Goal: Navigation & Orientation: Find specific page/section

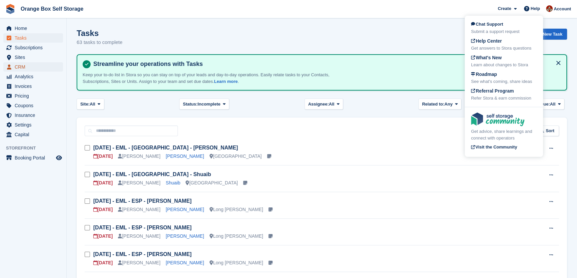
click at [17, 67] on span "CRM" at bounding box center [35, 66] width 40 height 9
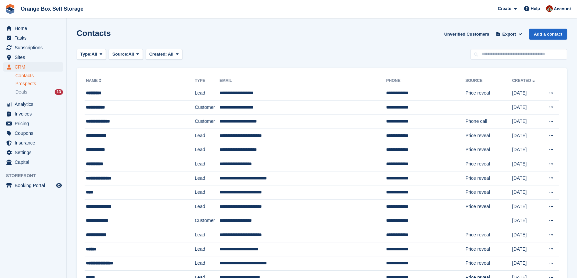
click at [24, 86] on span "Prospects" at bounding box center [25, 84] width 21 height 6
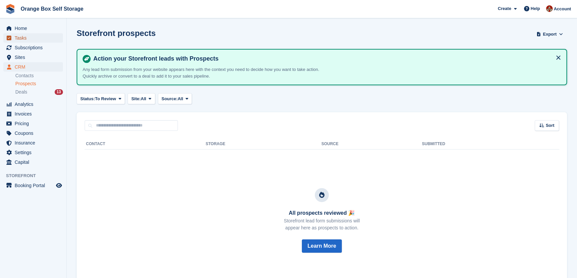
click at [16, 39] on span "Tasks" at bounding box center [35, 37] width 40 height 9
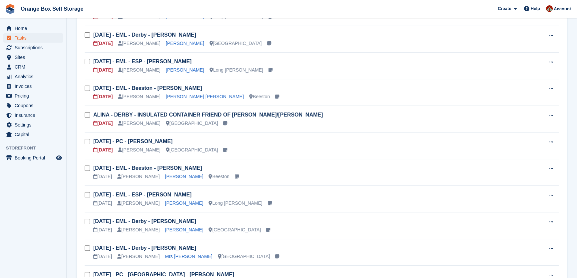
scroll to position [272, 0]
click at [179, 169] on link "[DATE] - EML - Beeston - [PERSON_NAME]" at bounding box center [147, 168] width 109 height 6
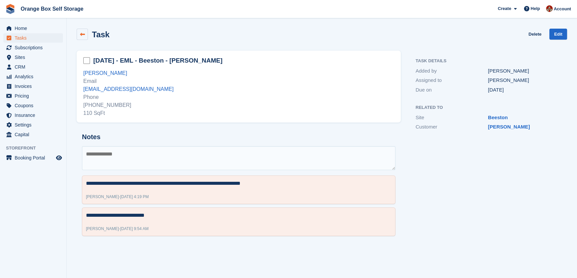
click at [79, 33] on link at bounding box center [82, 34] width 11 height 11
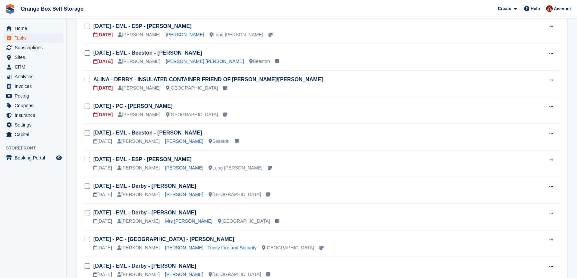
scroll to position [363, 0]
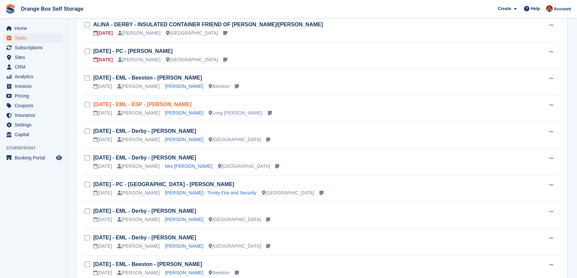
click at [167, 102] on link "[DATE] - EML - ESP - [PERSON_NAME]" at bounding box center [142, 105] width 98 height 6
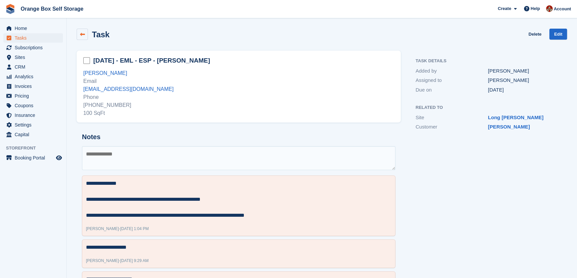
click at [83, 32] on icon at bounding box center [82, 34] width 5 height 5
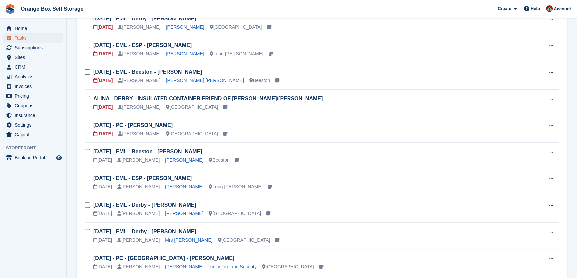
scroll to position [303, 0]
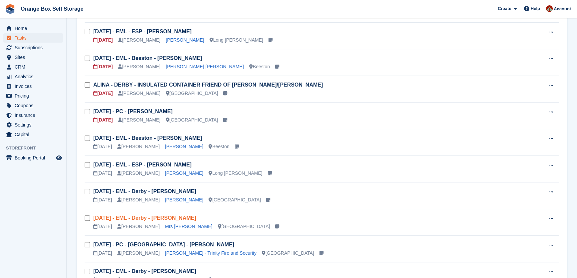
click at [157, 218] on link "[DATE] - EML - Derby - [PERSON_NAME]" at bounding box center [144, 218] width 103 height 6
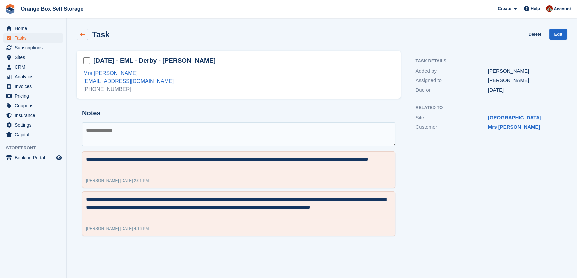
click at [80, 33] on icon at bounding box center [82, 34] width 5 height 5
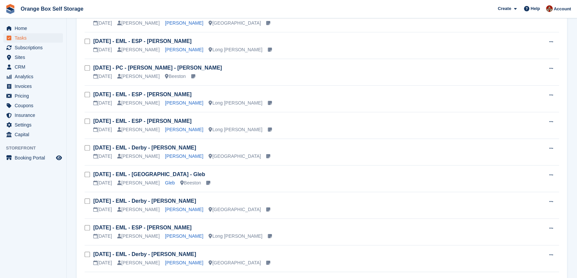
scroll to position [545, 0]
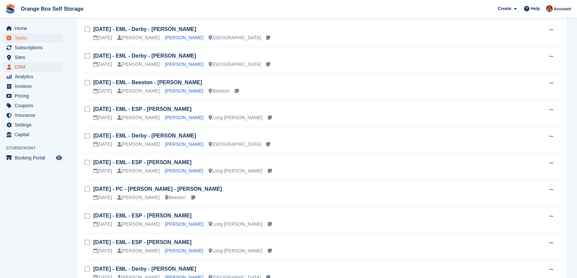
click at [16, 69] on span "CRM" at bounding box center [35, 66] width 40 height 9
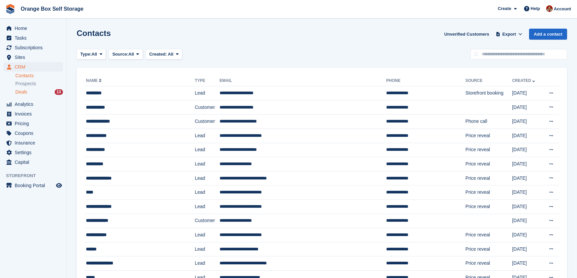
click at [23, 91] on span "Deals" at bounding box center [21, 92] width 12 height 6
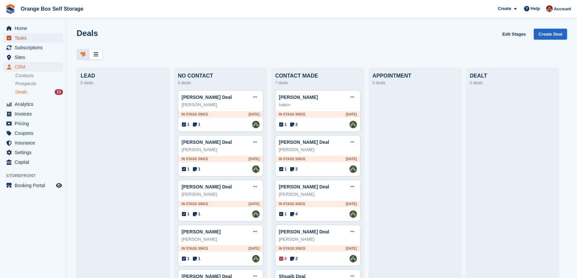
click at [16, 40] on span "Tasks" at bounding box center [35, 37] width 40 height 9
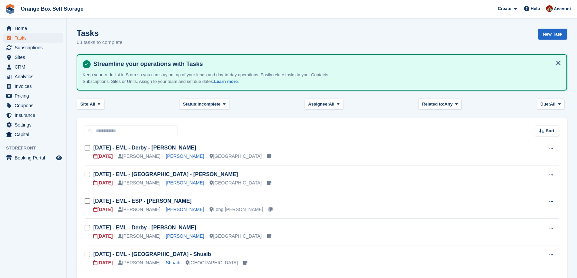
click at [230, 146] on h3 "[DATE] - EML - Derby - [PERSON_NAME]" at bounding box center [312, 147] width 439 height 7
click at [223, 150] on h3 "[DATE] - EML - Derby - [PERSON_NAME]" at bounding box center [312, 147] width 439 height 7
click at [151, 147] on link "[DATE] - EML - Derby - [PERSON_NAME]" at bounding box center [144, 148] width 103 height 6
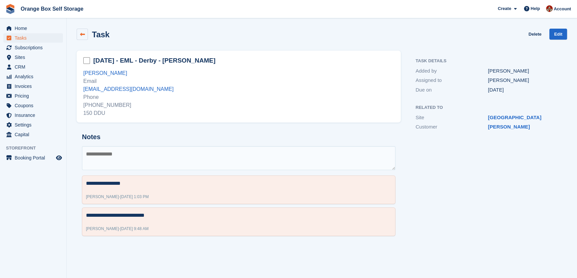
click at [79, 35] on link at bounding box center [82, 34] width 11 height 11
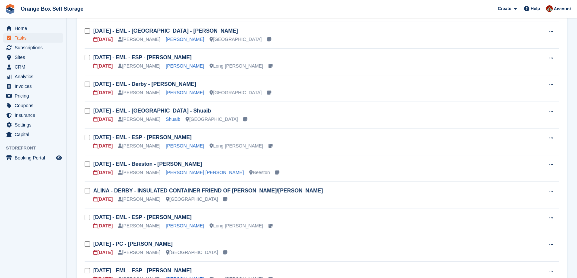
scroll to position [91, 0]
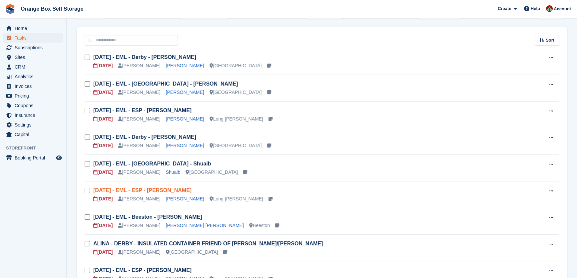
click at [165, 187] on link "[DATE] - EML - ESP - [PERSON_NAME]" at bounding box center [142, 190] width 98 height 6
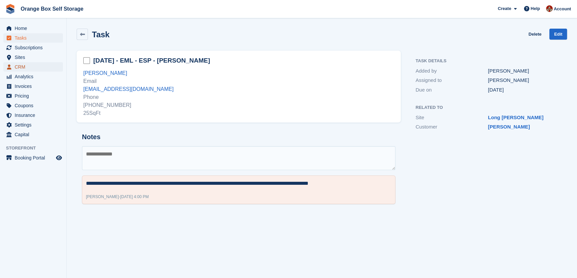
click at [18, 71] on span "CRM" at bounding box center [35, 66] width 40 height 9
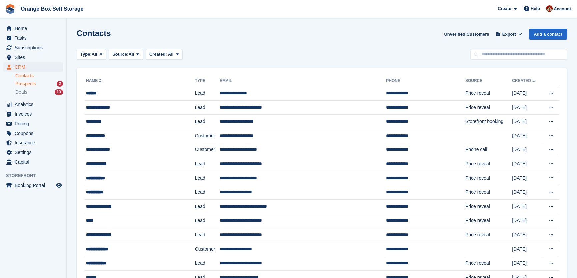
click at [26, 86] on span "Prospects" at bounding box center [25, 84] width 21 height 6
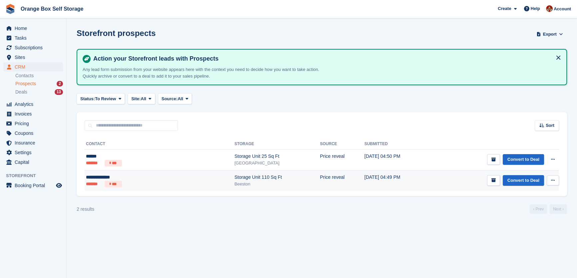
click at [234, 177] on div "Storage Unit 110 Sq Ft" at bounding box center [277, 177] width 86 height 7
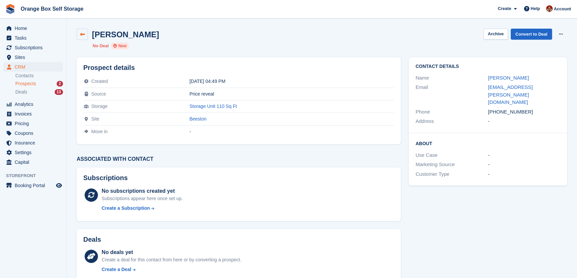
click at [84, 34] on icon at bounding box center [82, 34] width 5 height 5
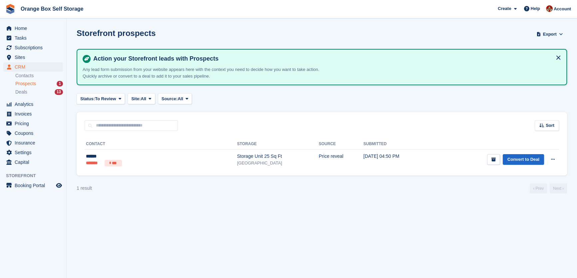
click at [25, 80] on li "Prospects 1" at bounding box center [40, 84] width 51 height 8
click at [25, 84] on span "Prospects" at bounding box center [25, 84] width 21 height 6
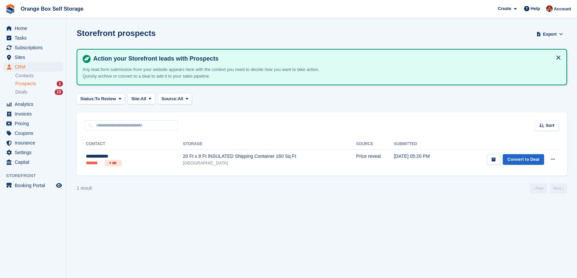
click at [31, 84] on span "Prospects" at bounding box center [25, 84] width 21 height 6
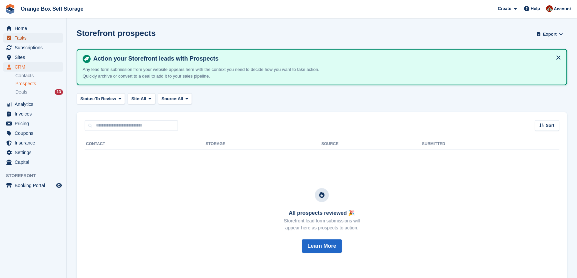
click at [21, 38] on span "Tasks" at bounding box center [35, 37] width 40 height 9
